Goal: Task Accomplishment & Management: Manage account settings

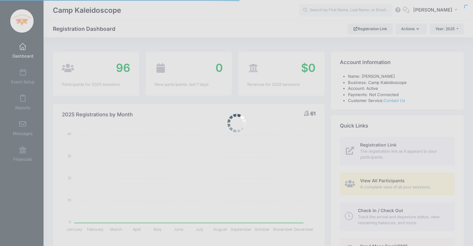
select select
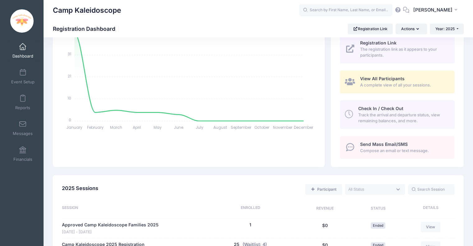
scroll to position [63, 0]
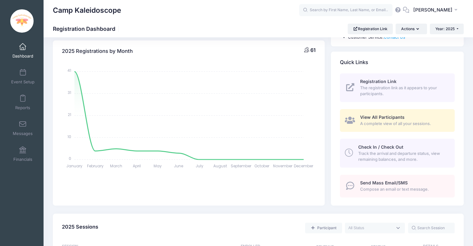
click at [374, 114] on span "View All Participants" at bounding box center [382, 116] width 44 height 5
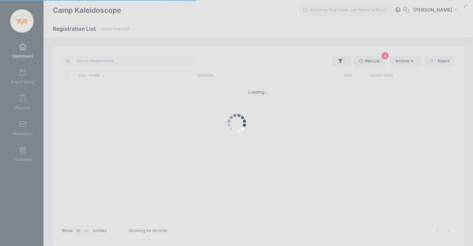
select select "10"
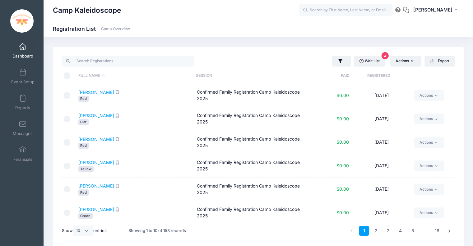
click at [23, 48] on span at bounding box center [23, 47] width 0 height 7
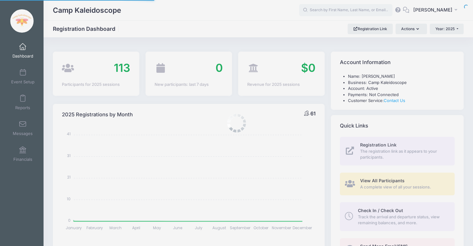
select select
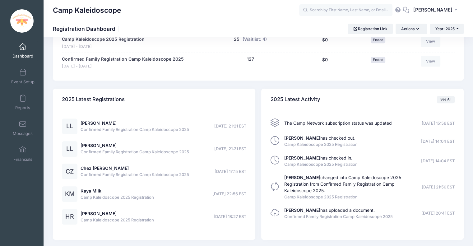
scroll to position [332, 0]
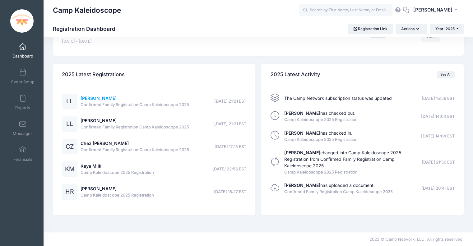
click at [89, 96] on link "Ledi Li" at bounding box center [99, 97] width 36 height 5
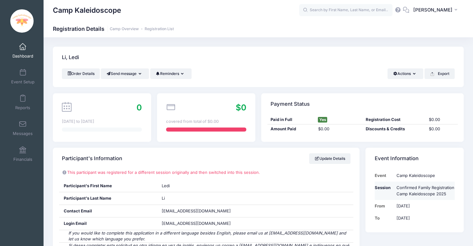
click at [407, 190] on td "Confirmed Family Registration Camp Kaleidoscope 2025" at bounding box center [423, 191] width 61 height 18
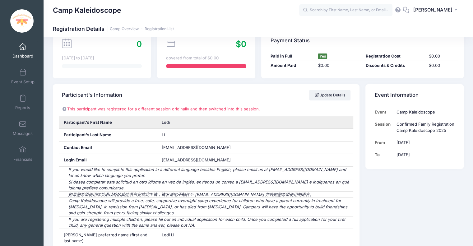
scroll to position [49, 0]
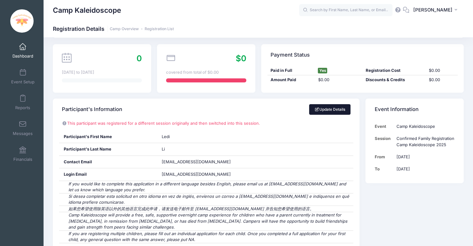
click at [333, 106] on link "Update Details" at bounding box center [329, 109] width 41 height 11
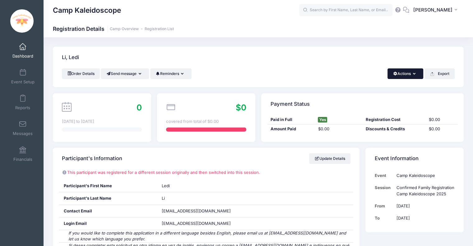
click at [393, 74] on span "button" at bounding box center [395, 74] width 5 height 4
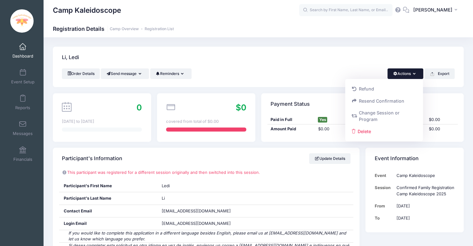
click at [28, 47] on link "Dashboard" at bounding box center [23, 51] width 30 height 22
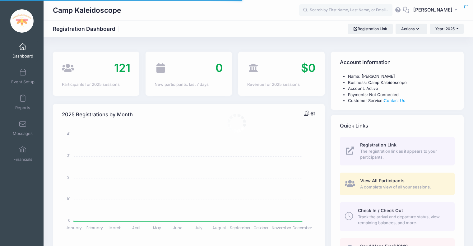
select select
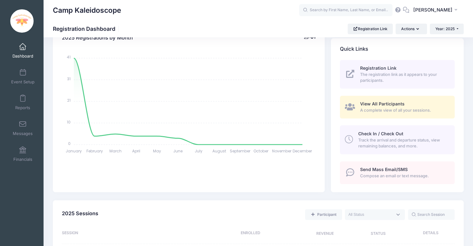
scroll to position [77, 0]
click at [363, 103] on span "View All Participants" at bounding box center [382, 103] width 44 height 5
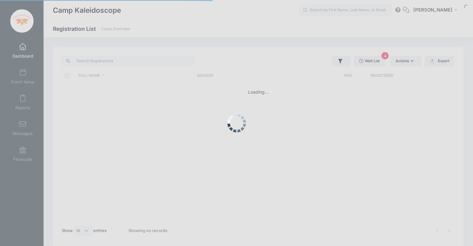
select select "10"
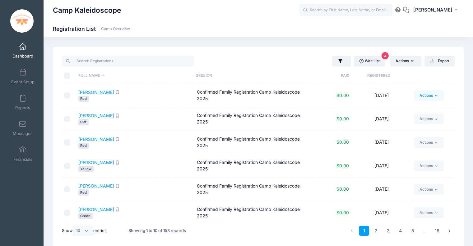
click at [414, 93] on link "Actions" at bounding box center [429, 95] width 30 height 11
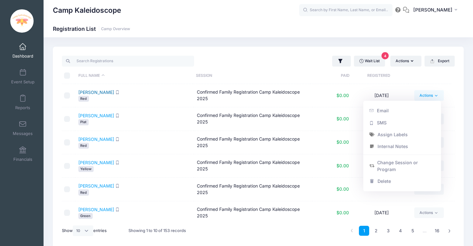
click at [95, 92] on link "Aguilar, Gavin" at bounding box center [96, 92] width 36 height 5
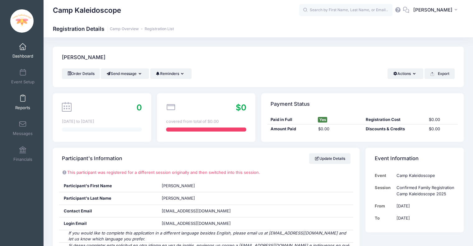
click at [21, 104] on link "Reports" at bounding box center [23, 102] width 30 height 22
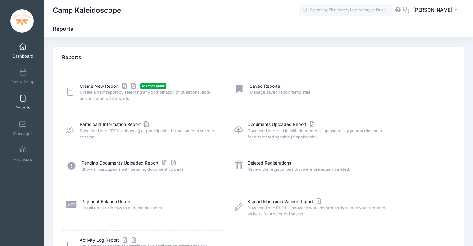
click at [20, 43] on link "Dashboard" at bounding box center [23, 51] width 30 height 22
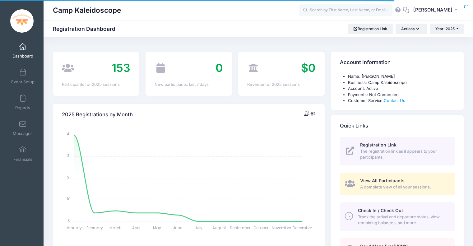
select select
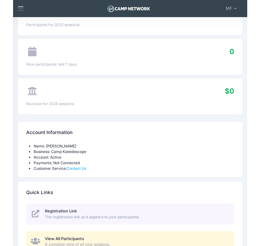
scroll to position [63, 0]
